Goal: Task Accomplishment & Management: Use online tool/utility

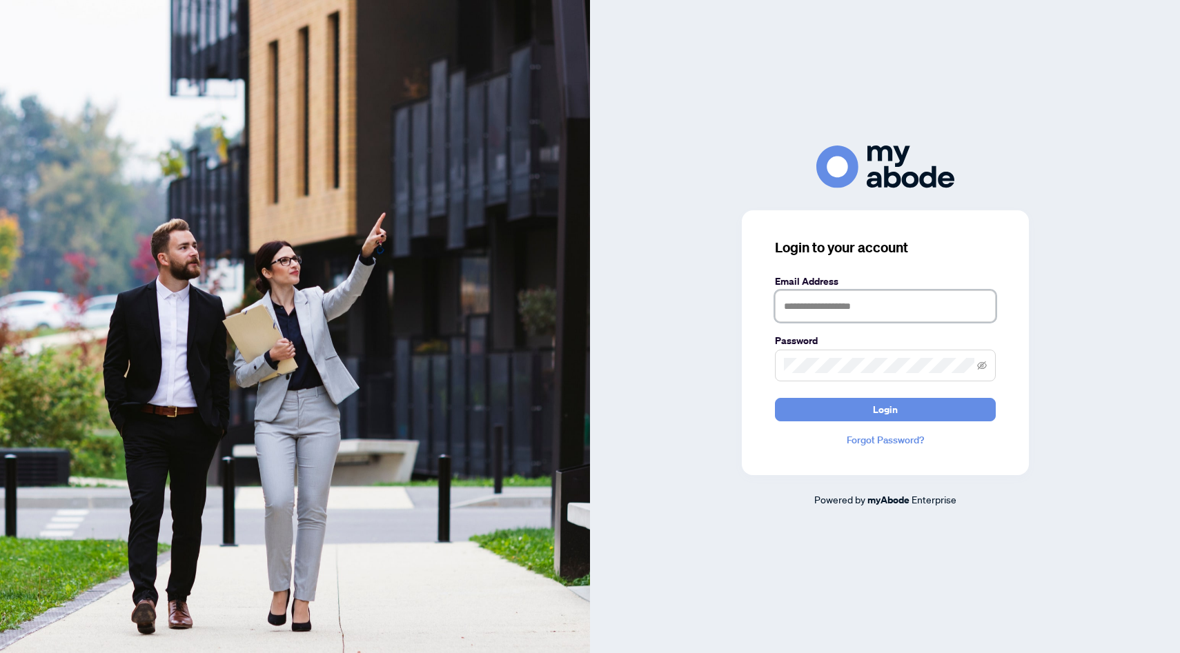
click at [900, 319] on input "text" at bounding box center [885, 306] width 221 height 32
type input "**********"
click at [775, 398] on button "Login" at bounding box center [885, 409] width 221 height 23
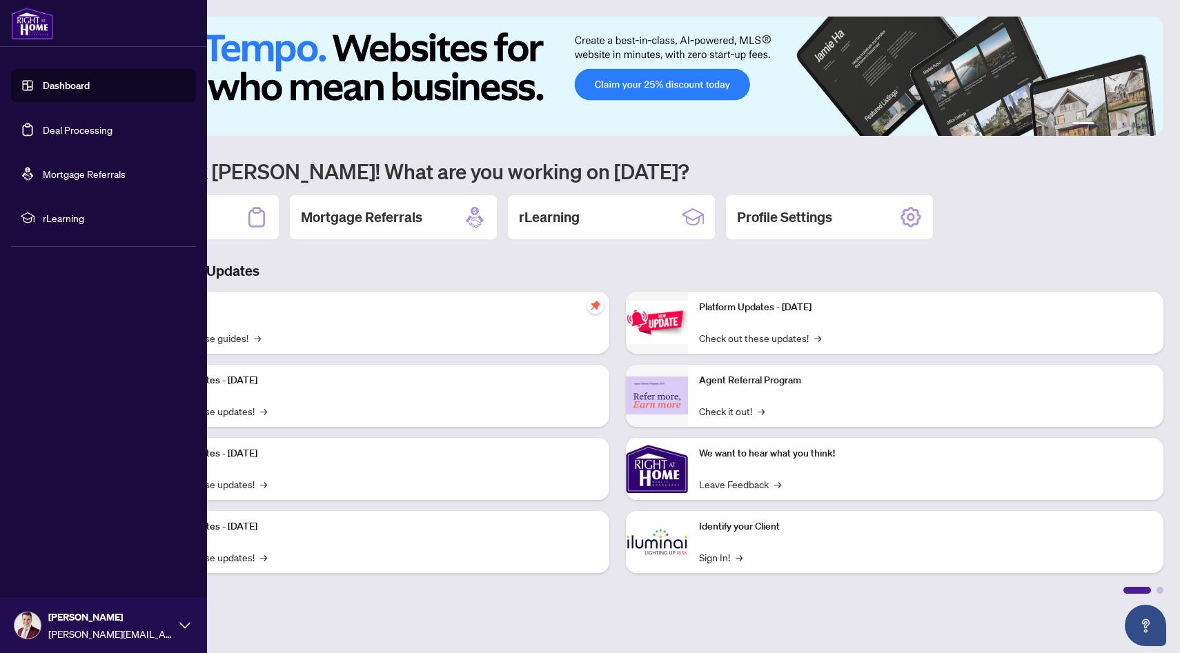
click at [43, 123] on link "Deal Processing" at bounding box center [78, 129] width 70 height 12
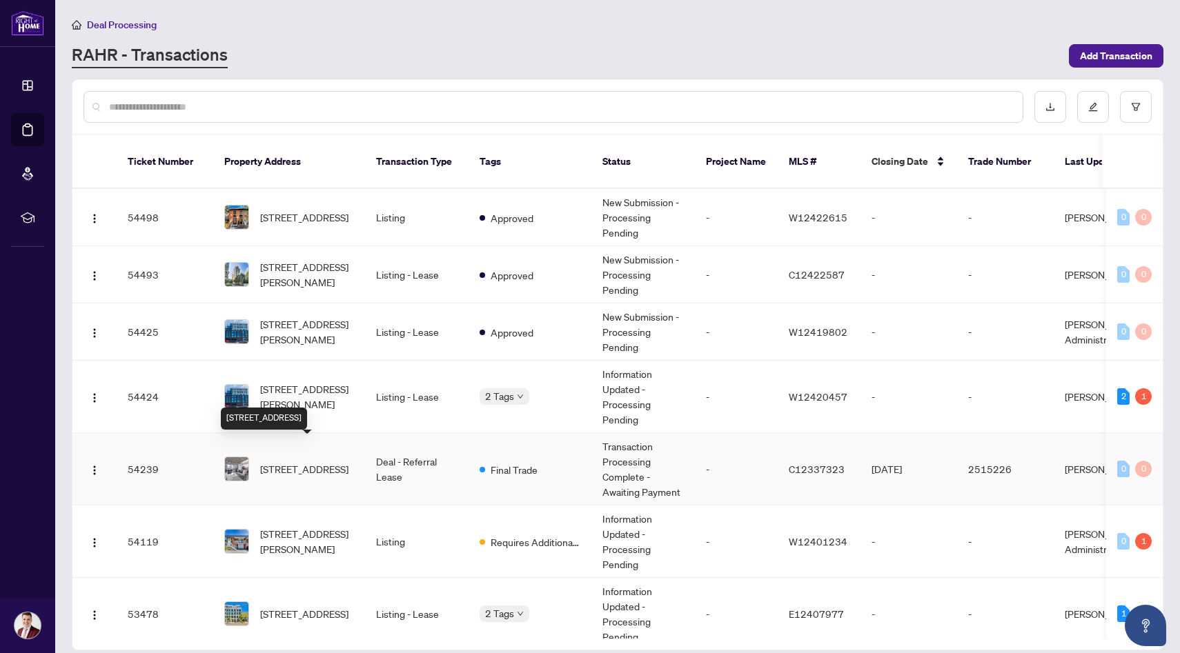
click at [324, 461] on span "707-60 Bathurst St, Toronto, Ontario M5V 2P4, Canada" at bounding box center [304, 468] width 88 height 15
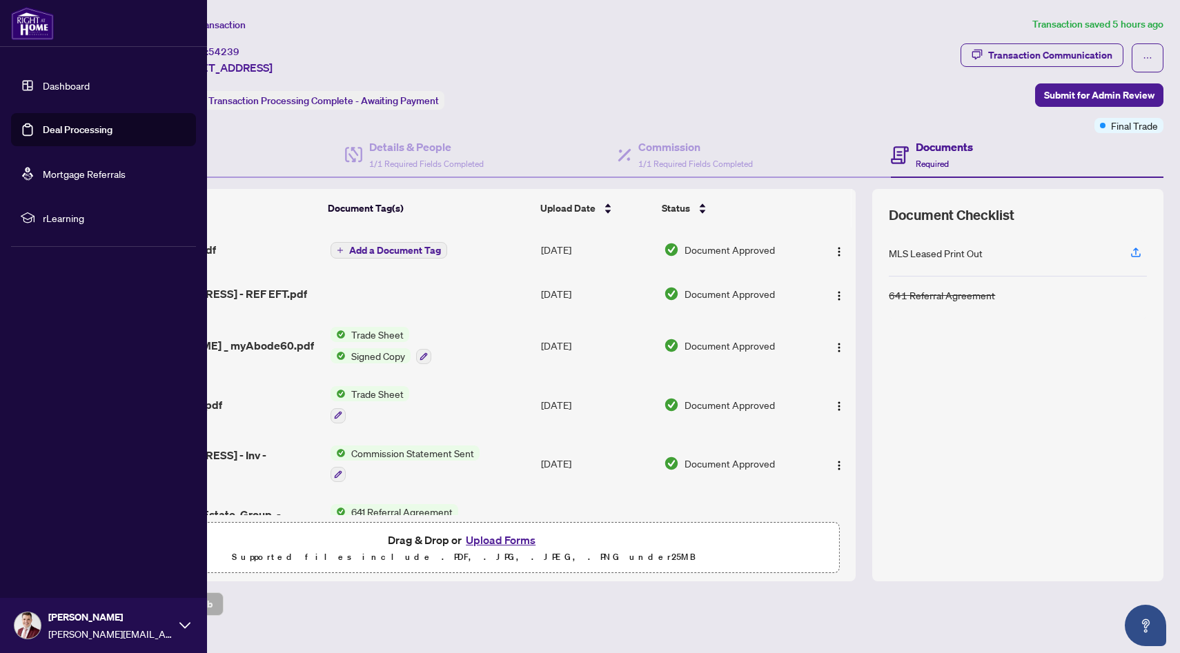
click at [69, 123] on link "Deal Processing" at bounding box center [78, 129] width 70 height 12
